Goal: Information Seeking & Learning: Learn about a topic

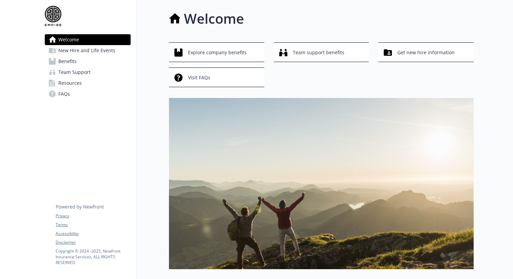
click at [106, 62] on link "Benefits" at bounding box center [88, 61] width 86 height 11
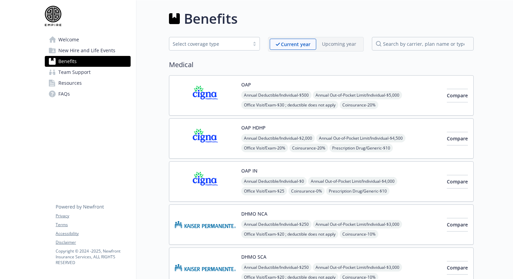
click at [84, 84] on link "Resources" at bounding box center [88, 83] width 86 height 11
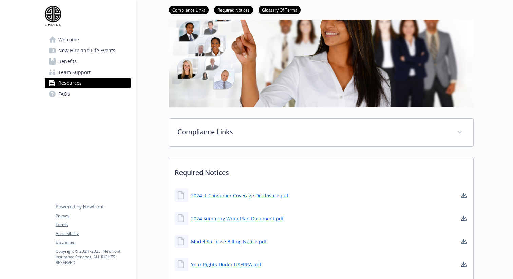
scroll to position [70, 0]
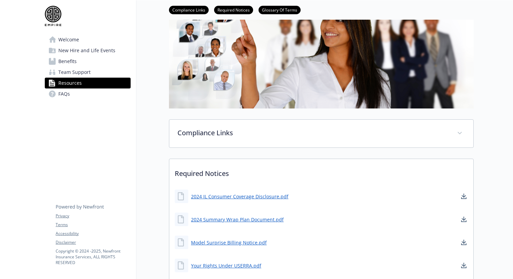
click at [71, 59] on span "Benefits" at bounding box center [67, 61] width 18 height 11
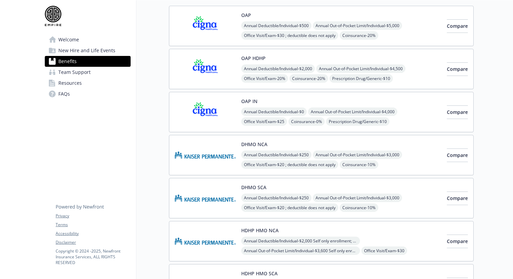
click at [75, 54] on span "New Hire and Life Events" at bounding box center [86, 50] width 57 height 11
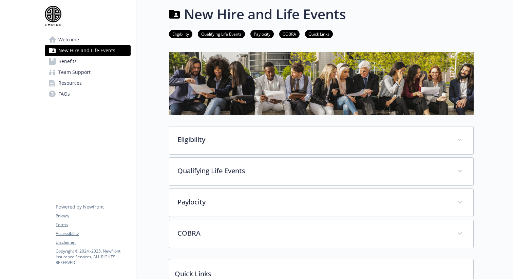
scroll to position [3, 0]
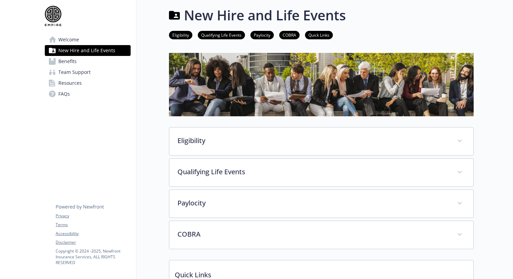
click at [82, 74] on span "Team Support" at bounding box center [74, 72] width 32 height 11
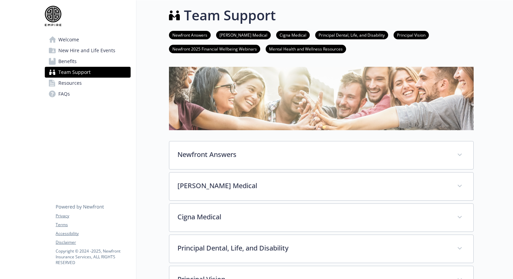
click at [76, 85] on span "Resources" at bounding box center [69, 83] width 23 height 11
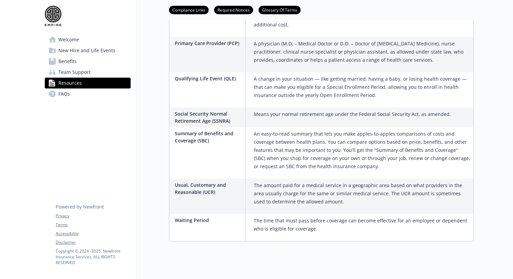
scroll to position [1625, 0]
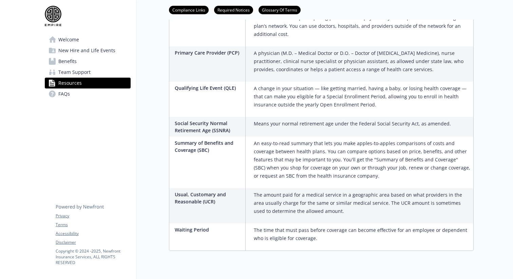
click at [70, 71] on span "Team Support" at bounding box center [74, 72] width 32 height 11
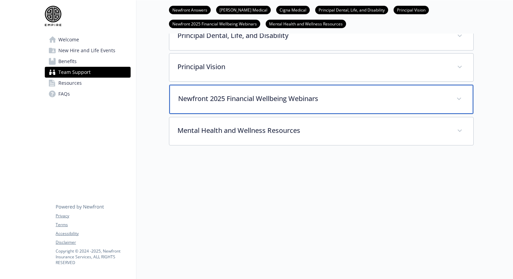
scroll to position [221, 0]
click at [387, 94] on p "Newfront 2025 Financial Wellbeing Webinars" at bounding box center [313, 99] width 270 height 10
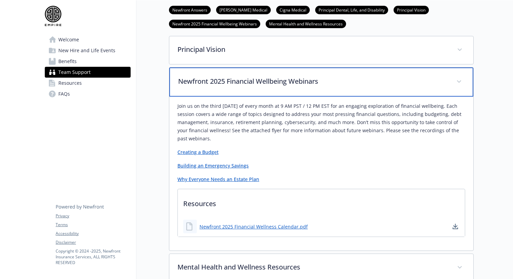
scroll to position [229, 0]
